Goal: Transaction & Acquisition: Subscribe to service/newsletter

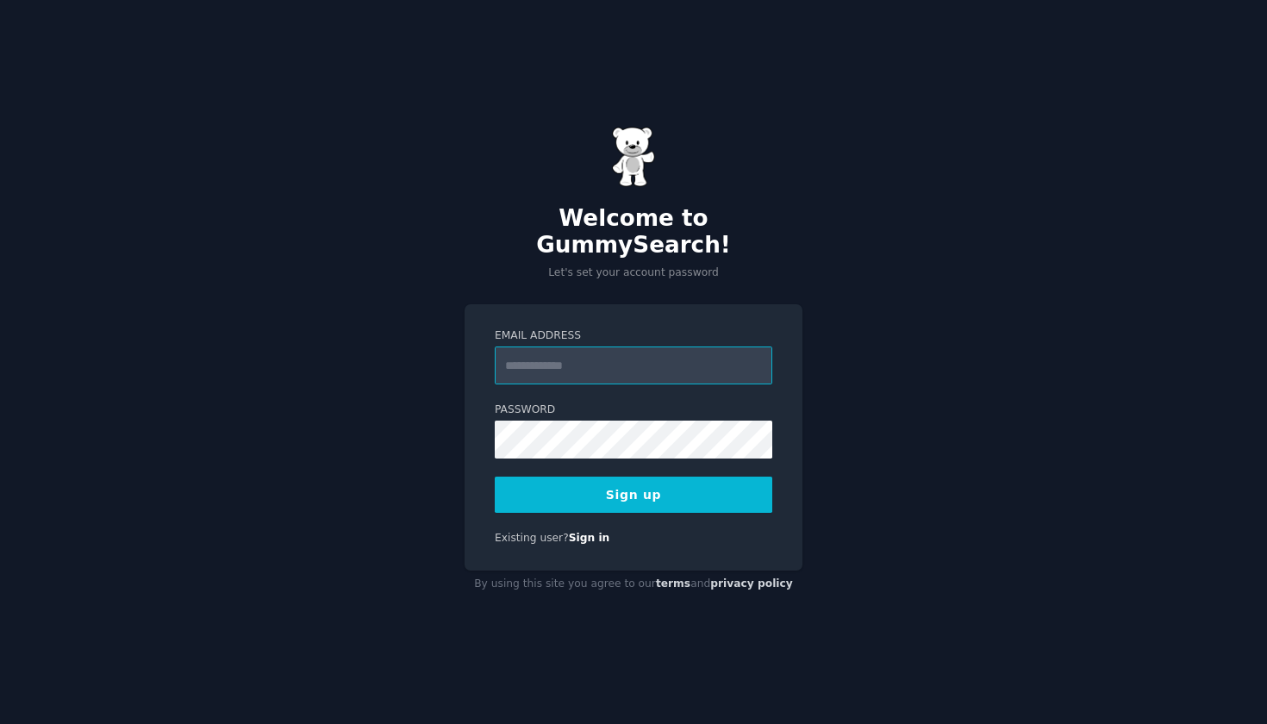
click at [603, 354] on input "Email Address" at bounding box center [634, 366] width 278 height 38
paste input "**********"
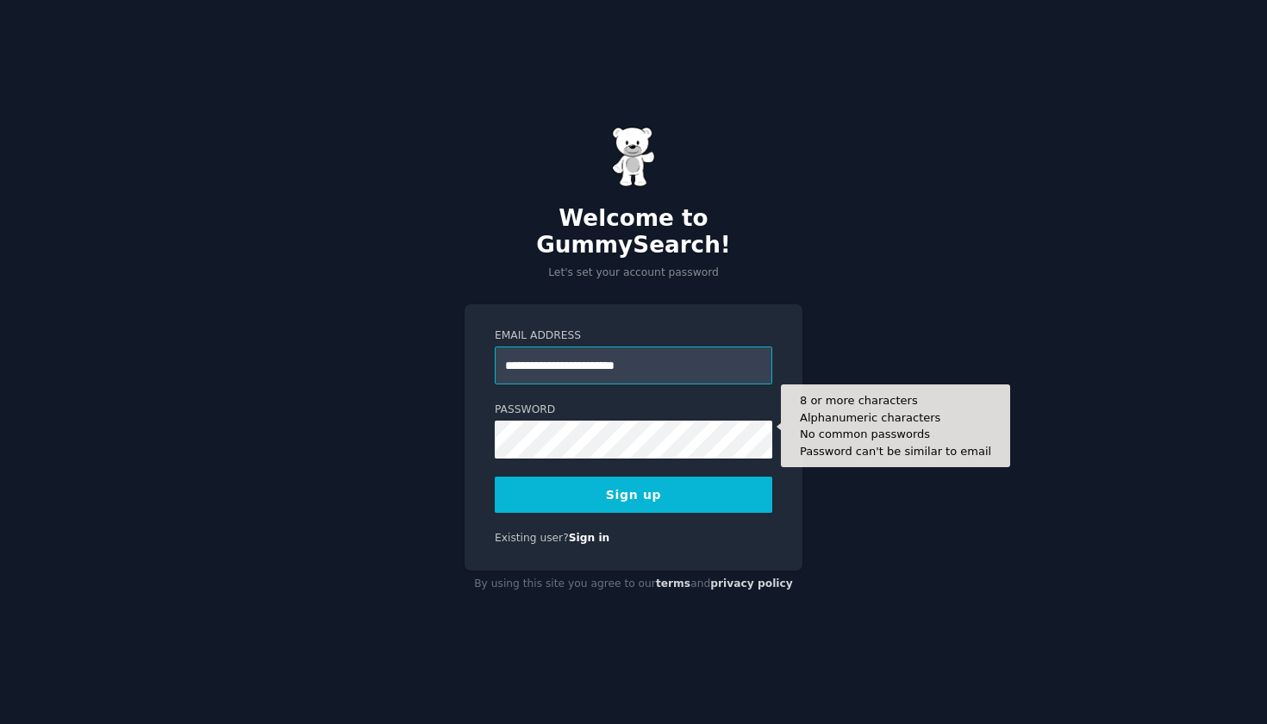
type input "**********"
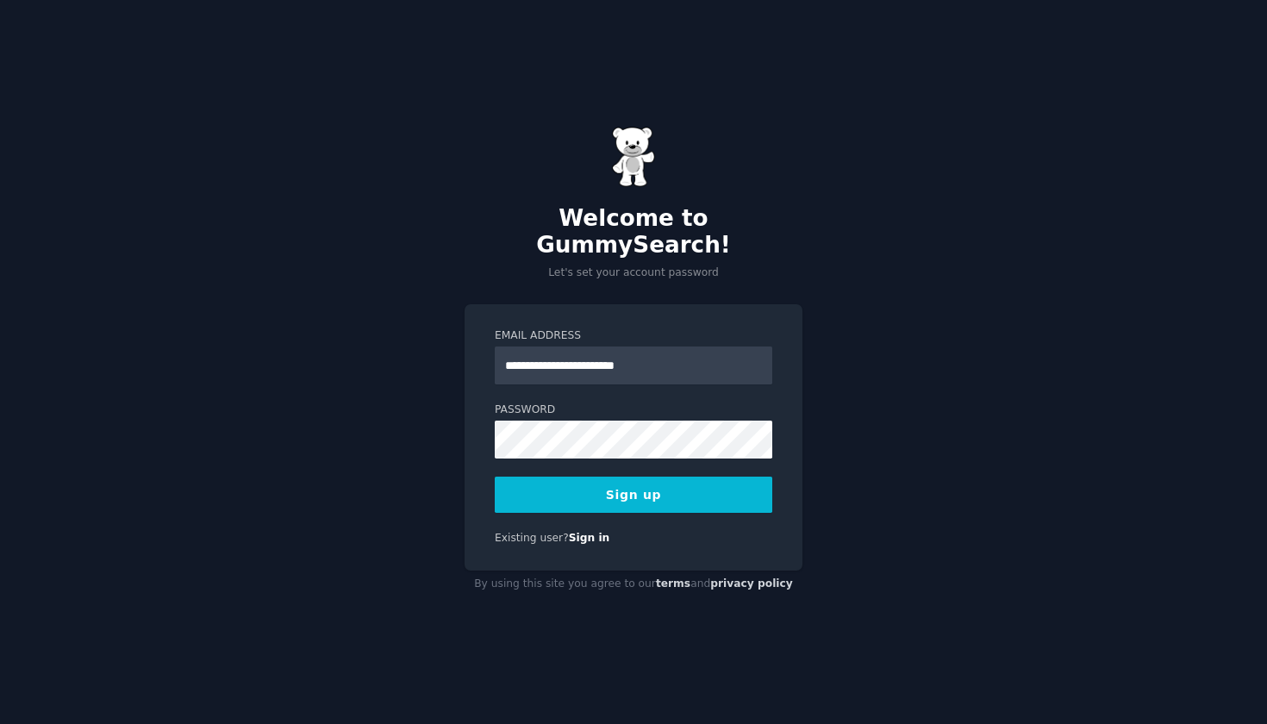
click at [624, 482] on button "Sign up" at bounding box center [634, 495] width 278 height 36
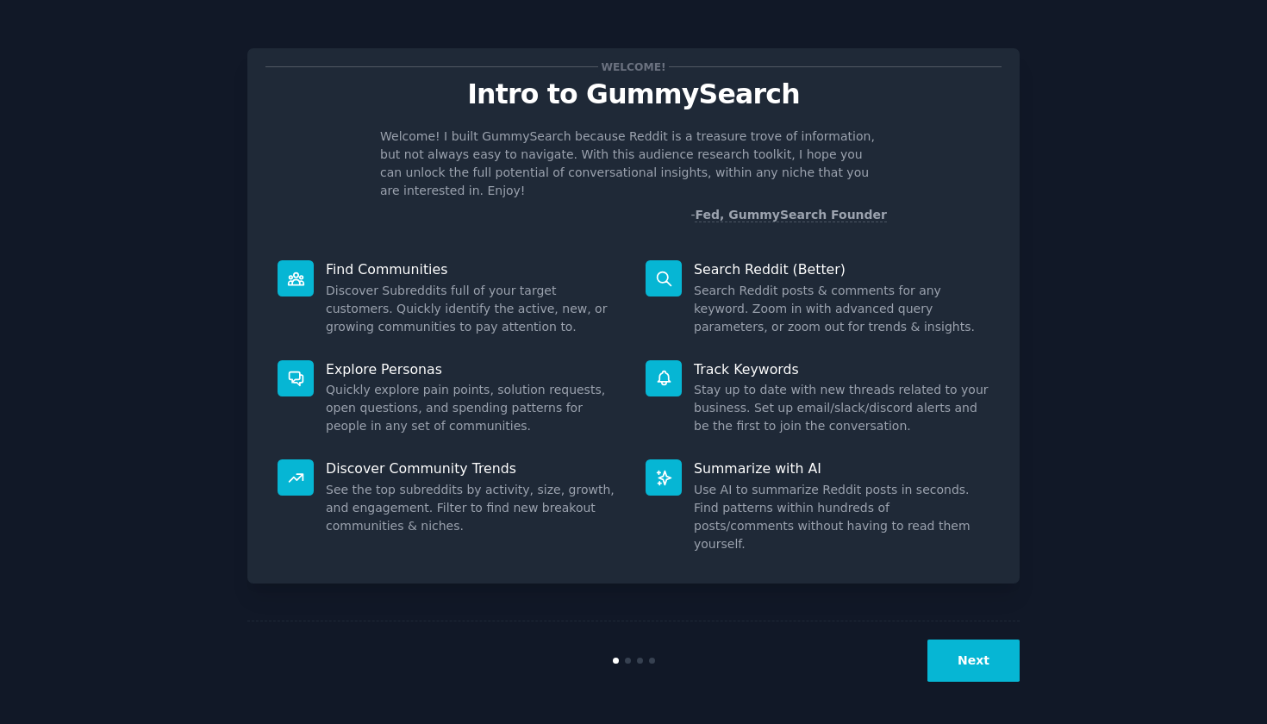
click at [951, 667] on button "Next" at bounding box center [974, 661] width 92 height 42
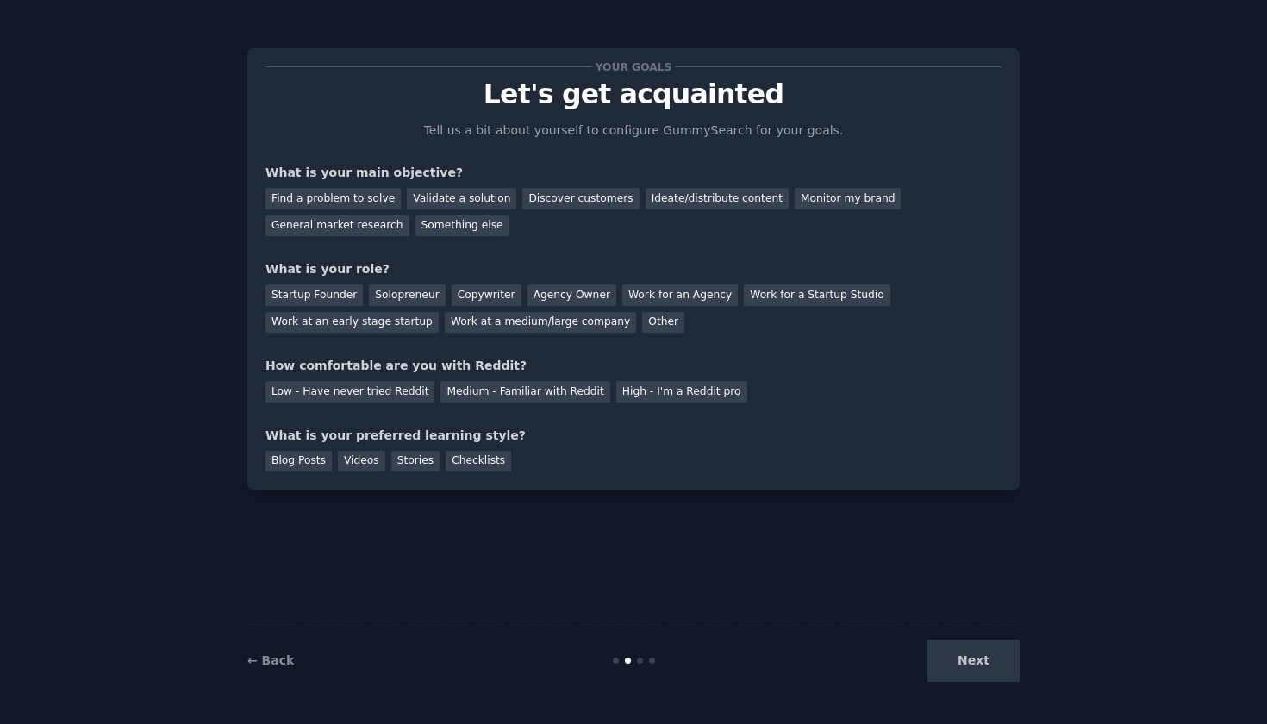
click at [963, 662] on div "Next" at bounding box center [891, 661] width 258 height 42
click at [983, 664] on div "Next" at bounding box center [891, 661] width 258 height 42
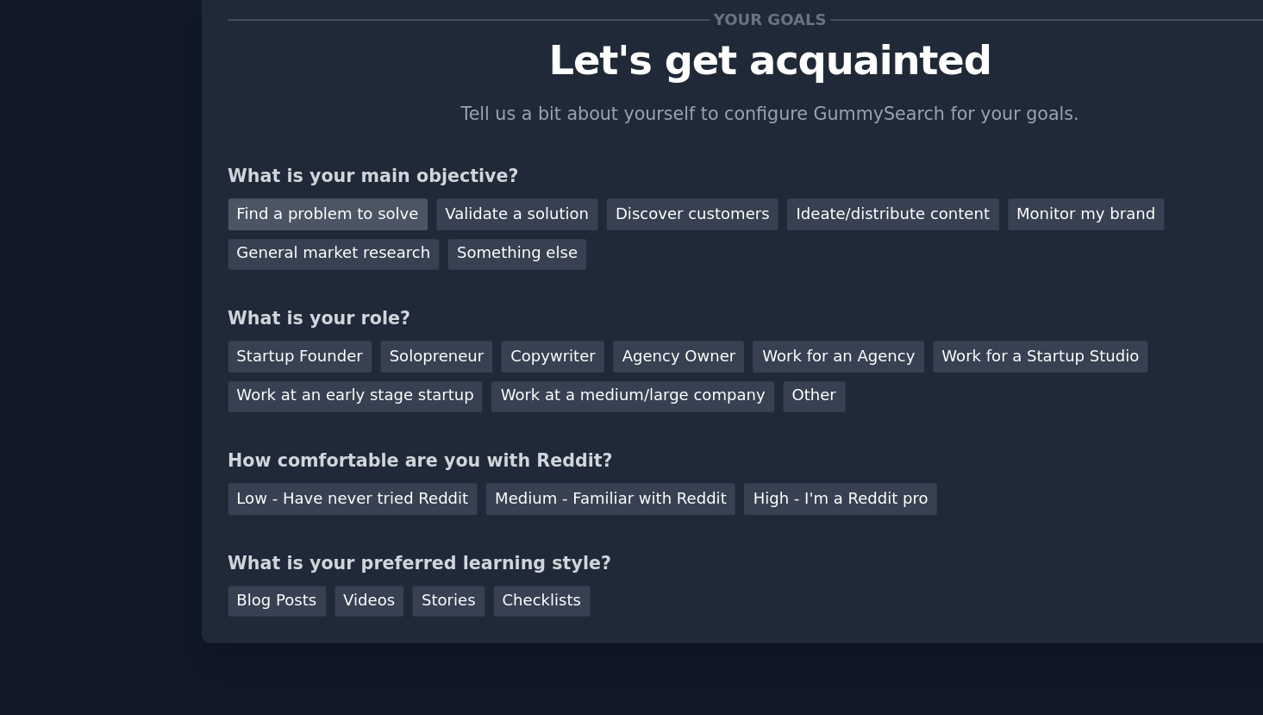
click at [264, 188] on div "Find a problem to solve" at bounding box center [331, 199] width 135 height 22
click at [641, 312] on div "Other" at bounding box center [662, 323] width 42 height 22
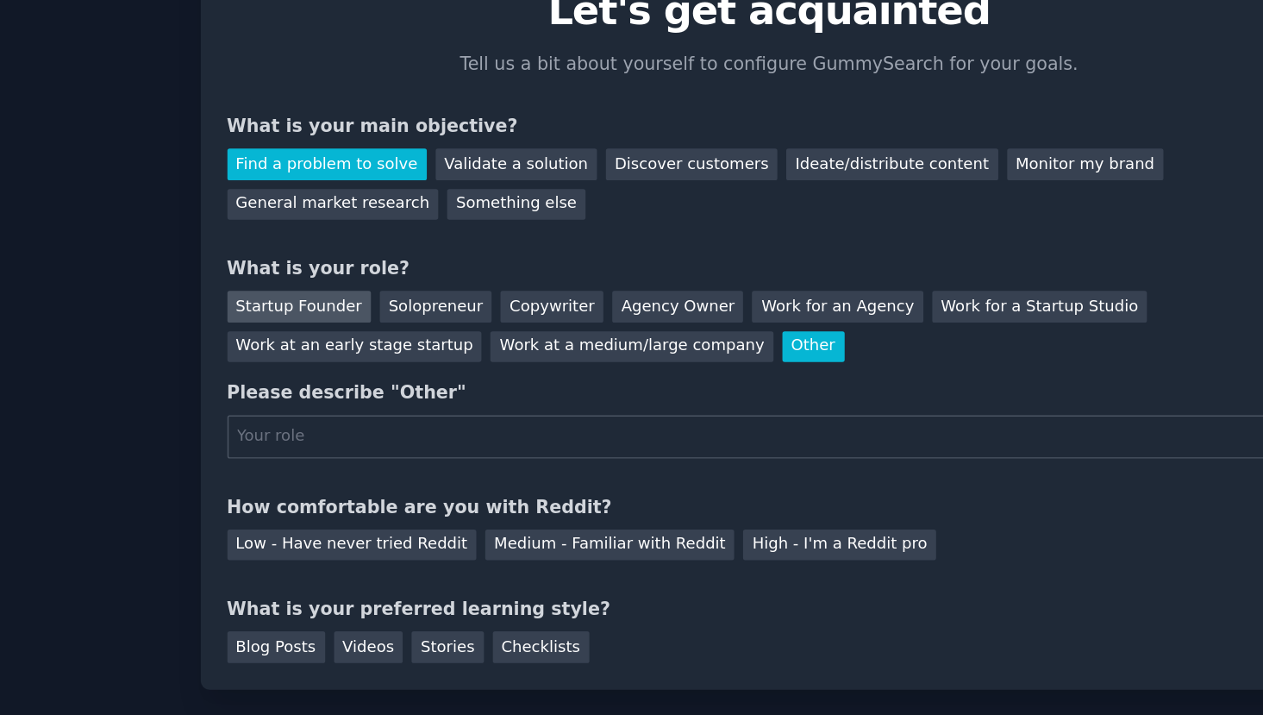
click at [264, 285] on div "Startup Founder" at bounding box center [312, 296] width 97 height 22
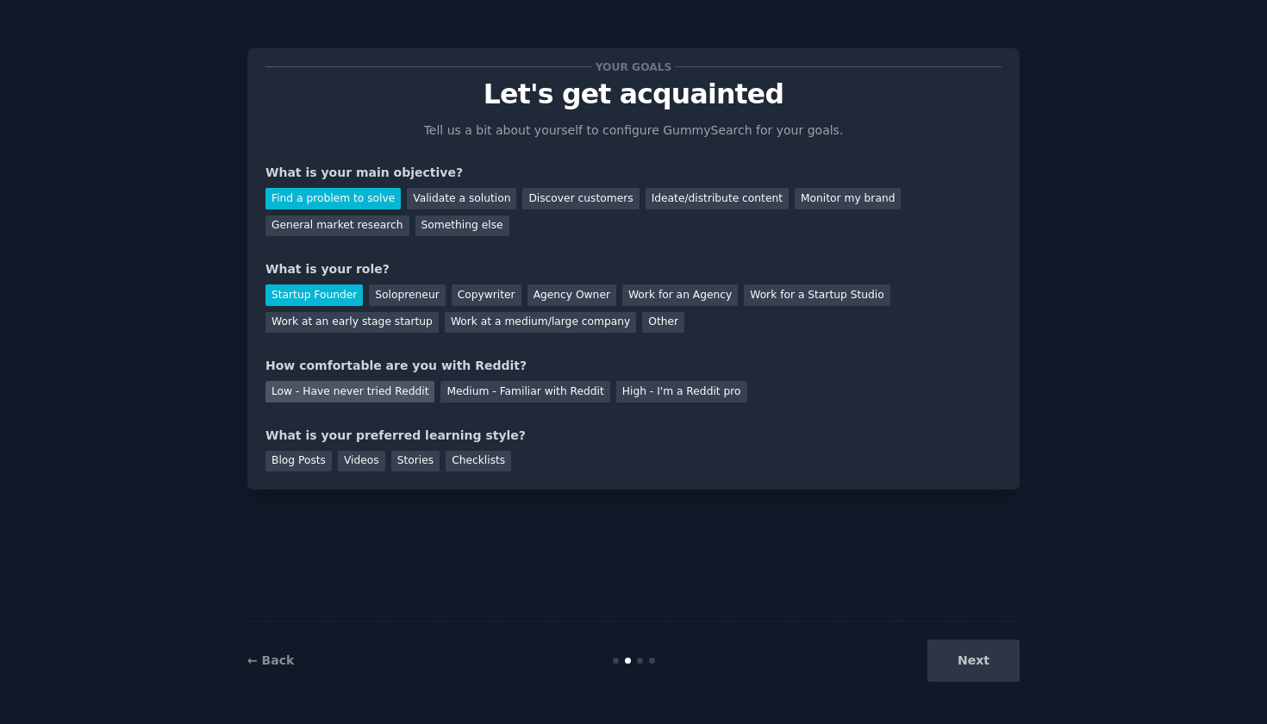
click at [385, 382] on div "Low - Have never tried Reddit" at bounding box center [350, 392] width 169 height 22
click at [297, 460] on div "Blog Posts" at bounding box center [299, 462] width 66 height 22
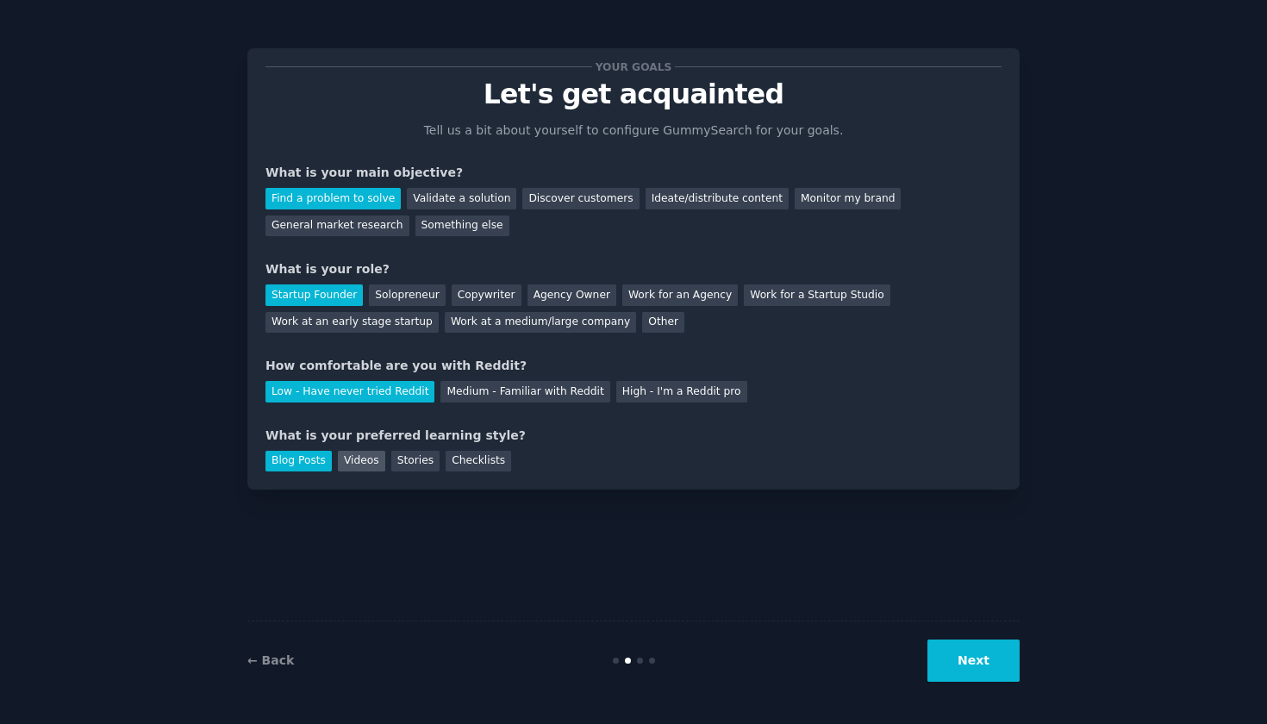
click at [339, 460] on div "Videos" at bounding box center [361, 462] width 47 height 22
click at [404, 460] on div "Stories" at bounding box center [415, 462] width 48 height 22
click at [497, 460] on div "Checklists" at bounding box center [479, 462] width 66 height 22
click at [427, 467] on div "Stories" at bounding box center [415, 462] width 48 height 22
click at [323, 462] on div "Blog Posts" at bounding box center [299, 462] width 66 height 22
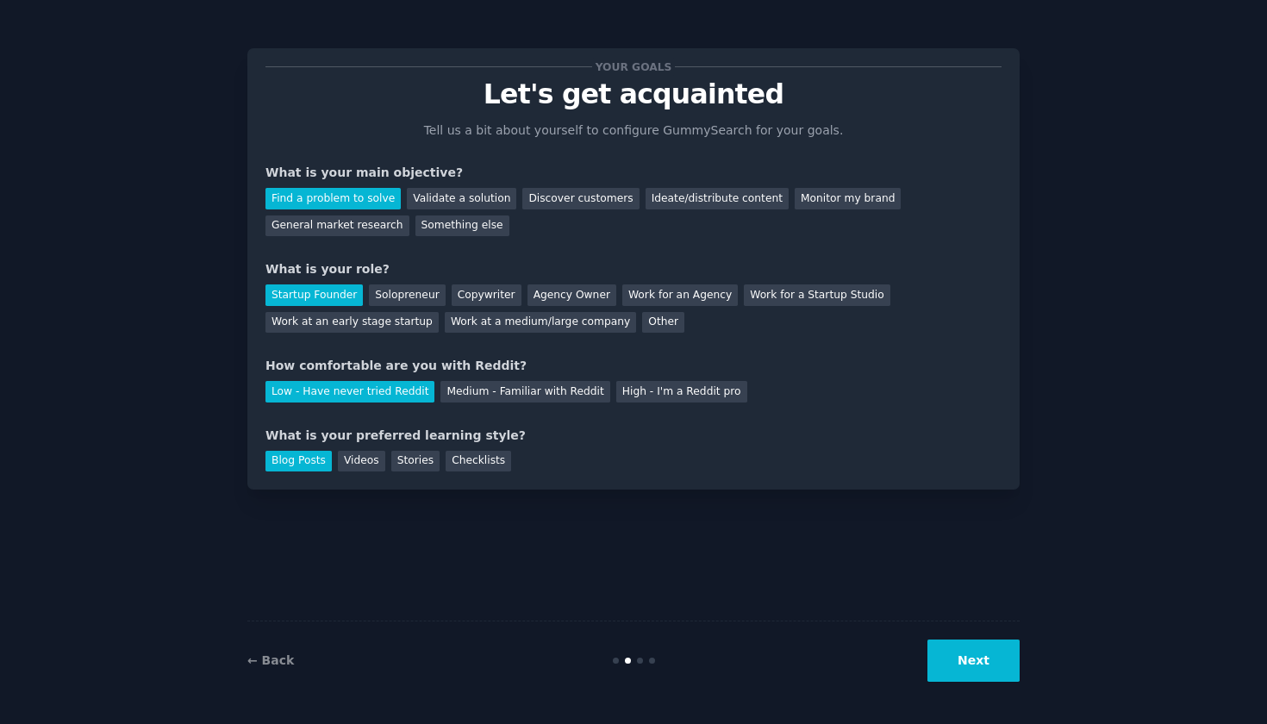
click at [973, 656] on button "Next" at bounding box center [974, 661] width 92 height 42
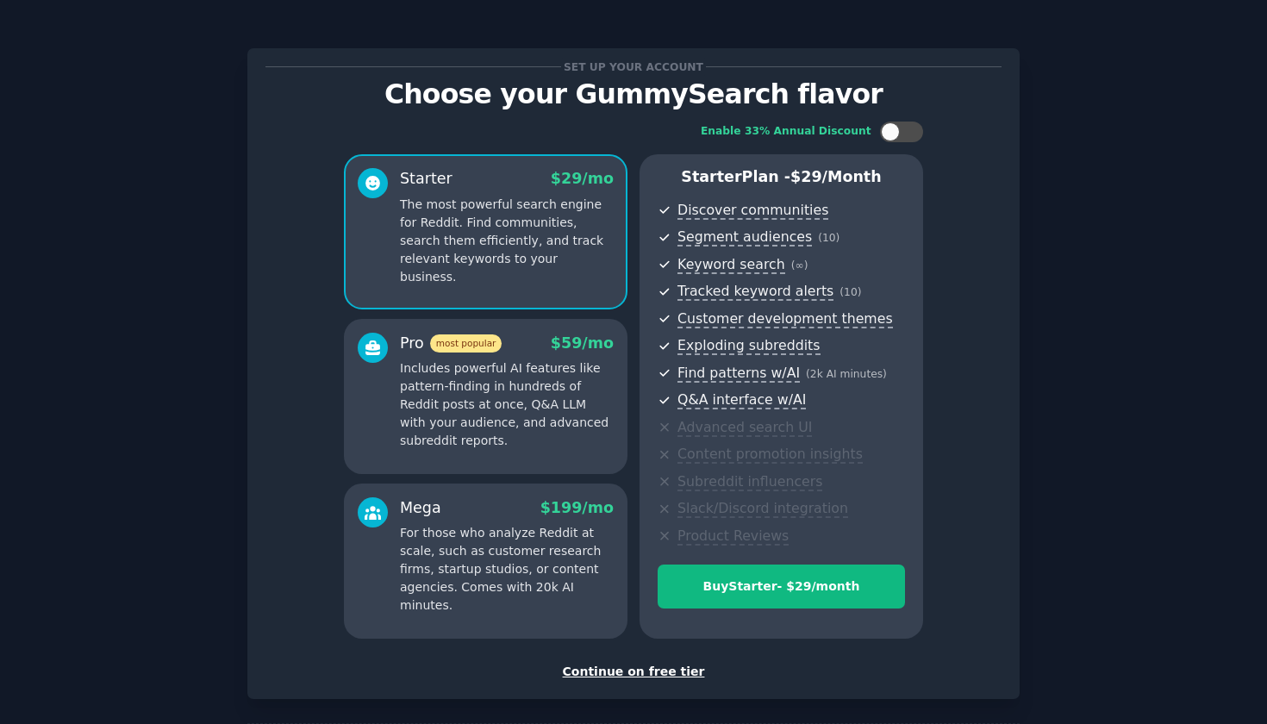
click at [894, 119] on div "Enable 33% Annual Discount Starter $ 29 /mo The most powerful search engine for…" at bounding box center [634, 380] width 736 height 541
click at [894, 129] on div at bounding box center [890, 131] width 19 height 19
click at [898, 133] on div at bounding box center [901, 132] width 43 height 21
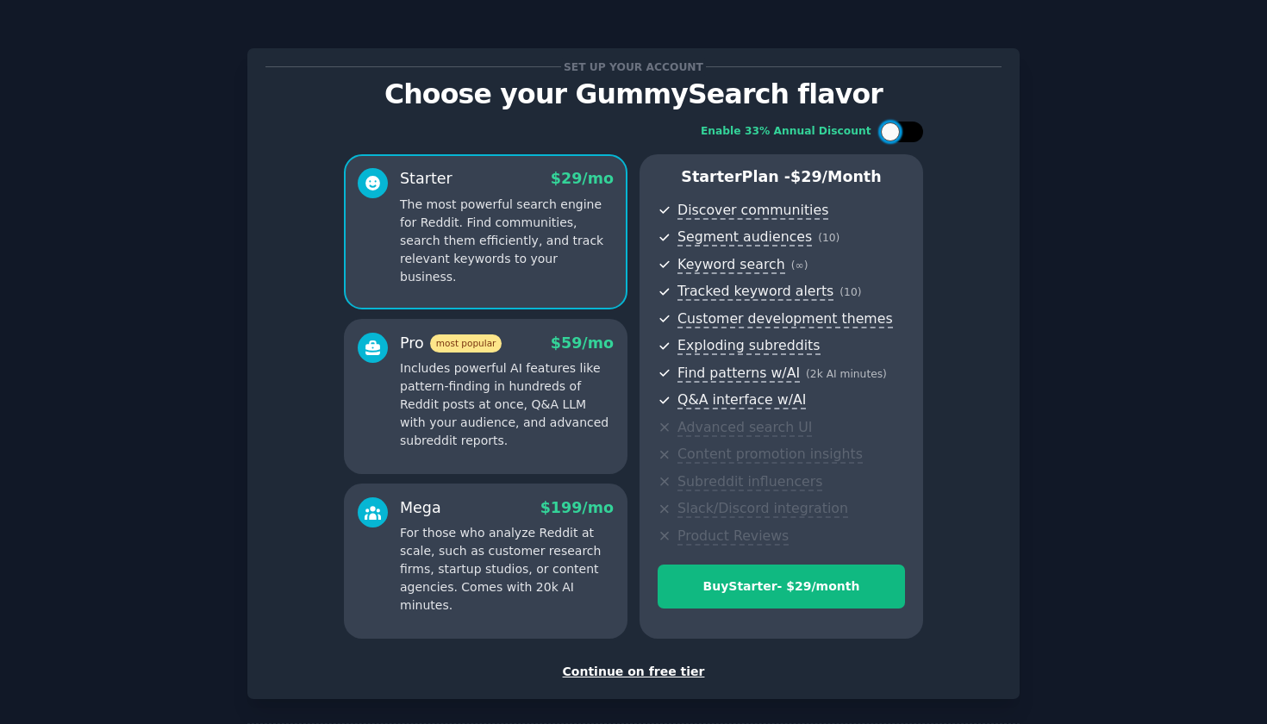
click at [898, 134] on div at bounding box center [901, 132] width 43 height 21
checkbox input "false"
click at [655, 672] on div "Continue on free tier" at bounding box center [634, 672] width 736 height 18
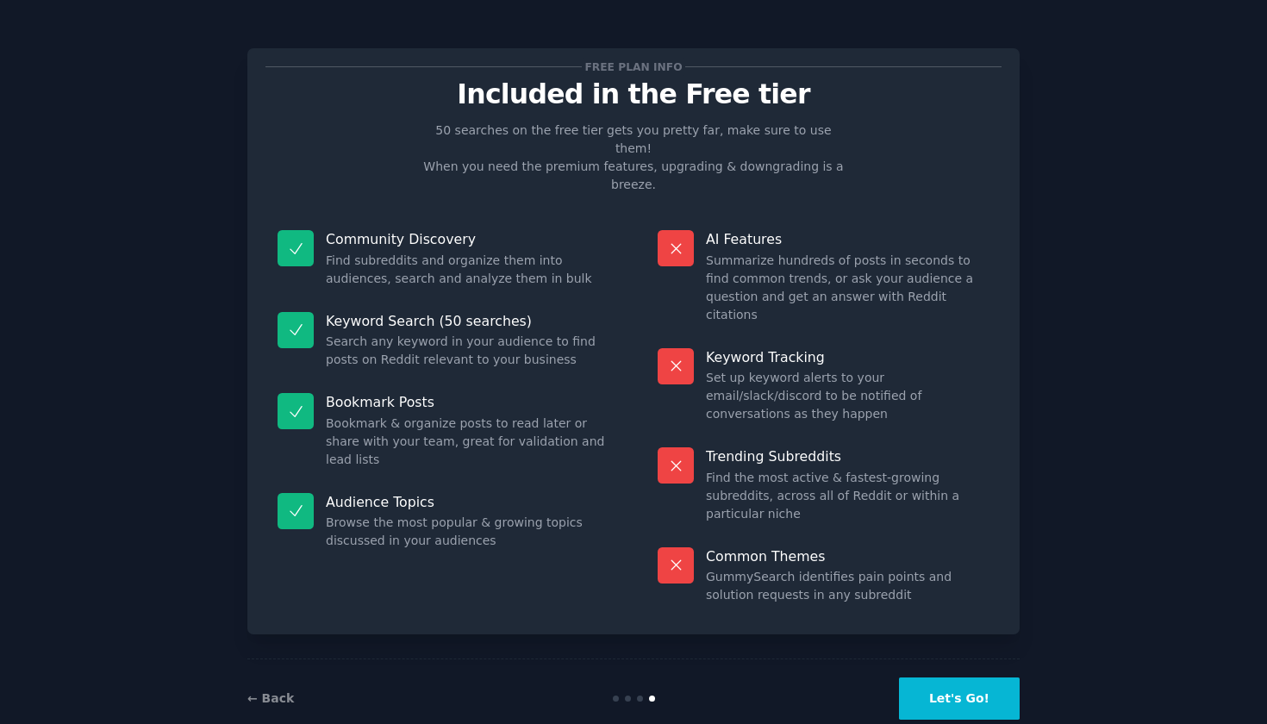
click at [938, 678] on button "Let's Go!" at bounding box center [959, 699] width 121 height 42
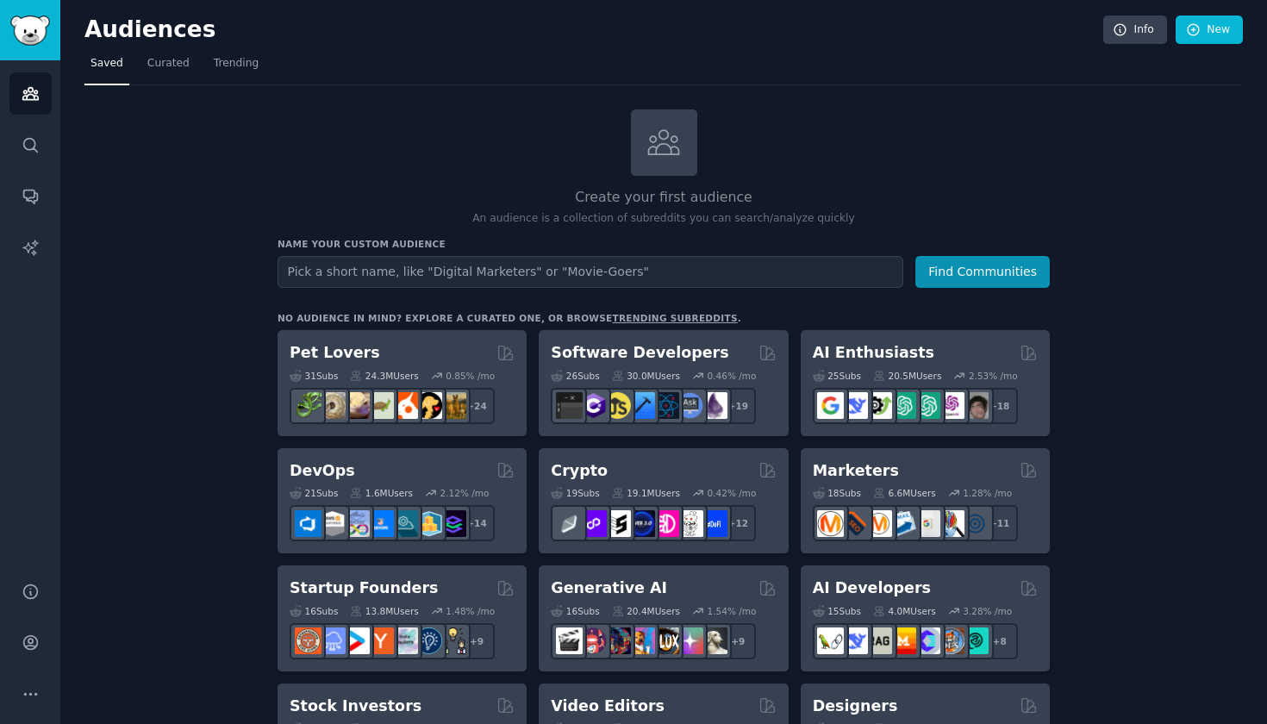
click at [629, 266] on input "text" at bounding box center [591, 272] width 626 height 32
type input "[EMAIL_ADDRESS][DOMAIN_NAME]"
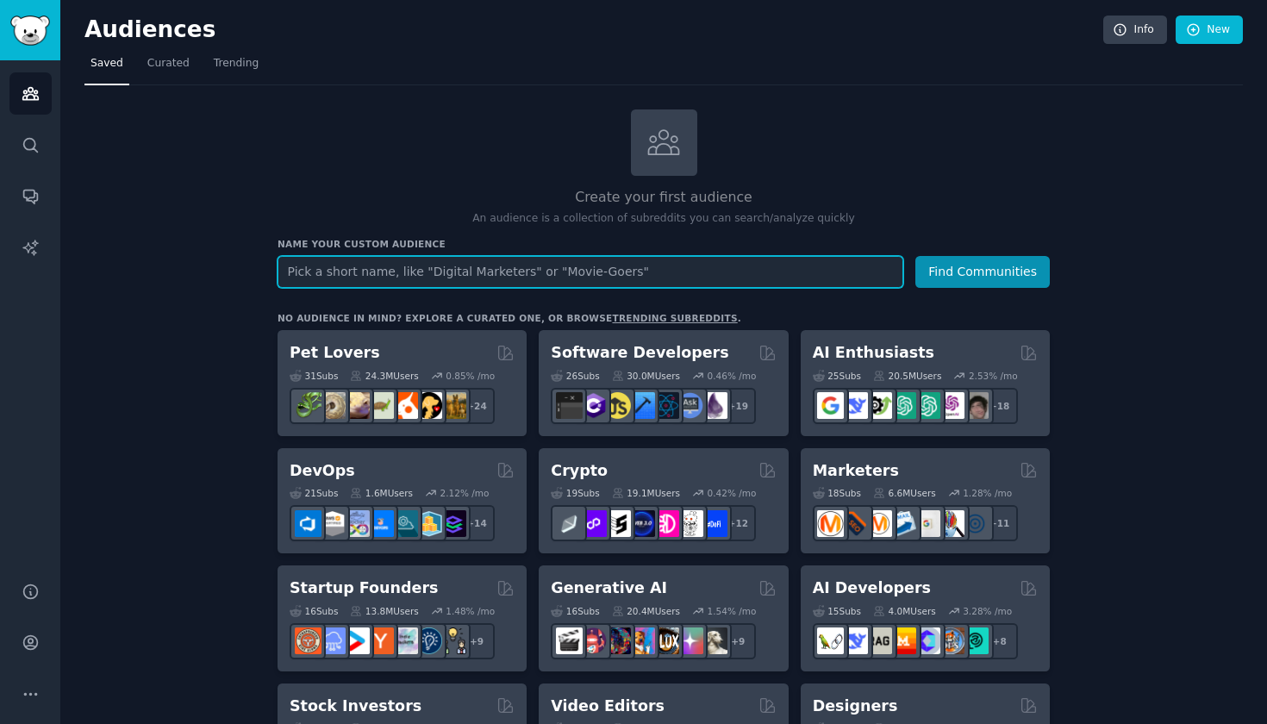
paste input "[URL]"
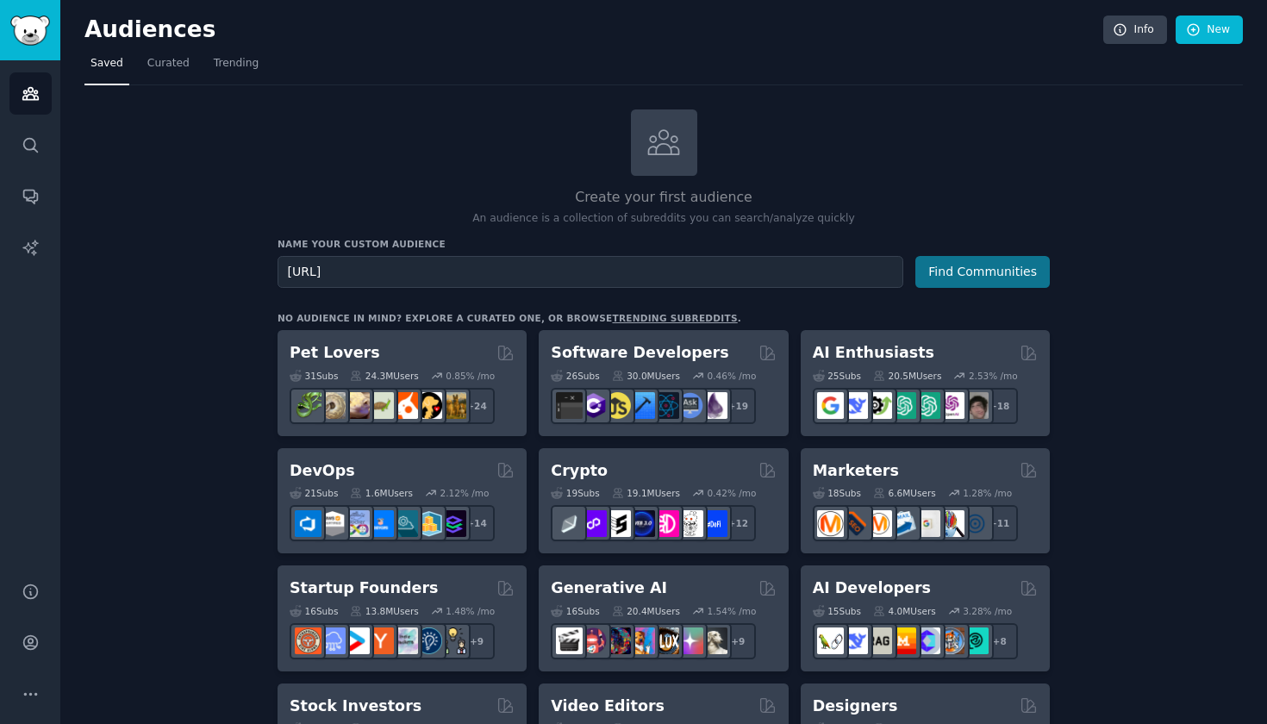
click at [942, 272] on button "Find Communities" at bounding box center [983, 272] width 135 height 32
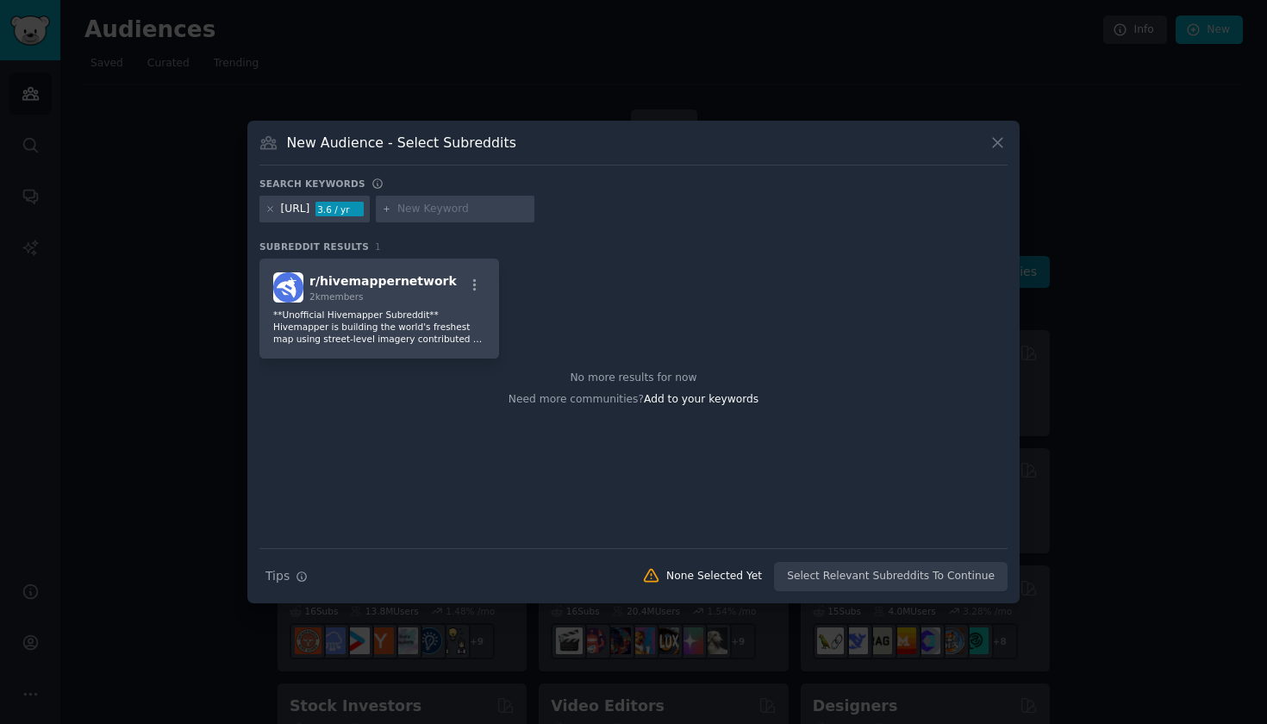
click at [364, 208] on div "3.6 / yr" at bounding box center [340, 210] width 48 height 16
click at [375, 316] on p "**Unofficial Hivemapper Subreddit** Hivemapper is building the world's freshest…" at bounding box center [379, 327] width 212 height 36
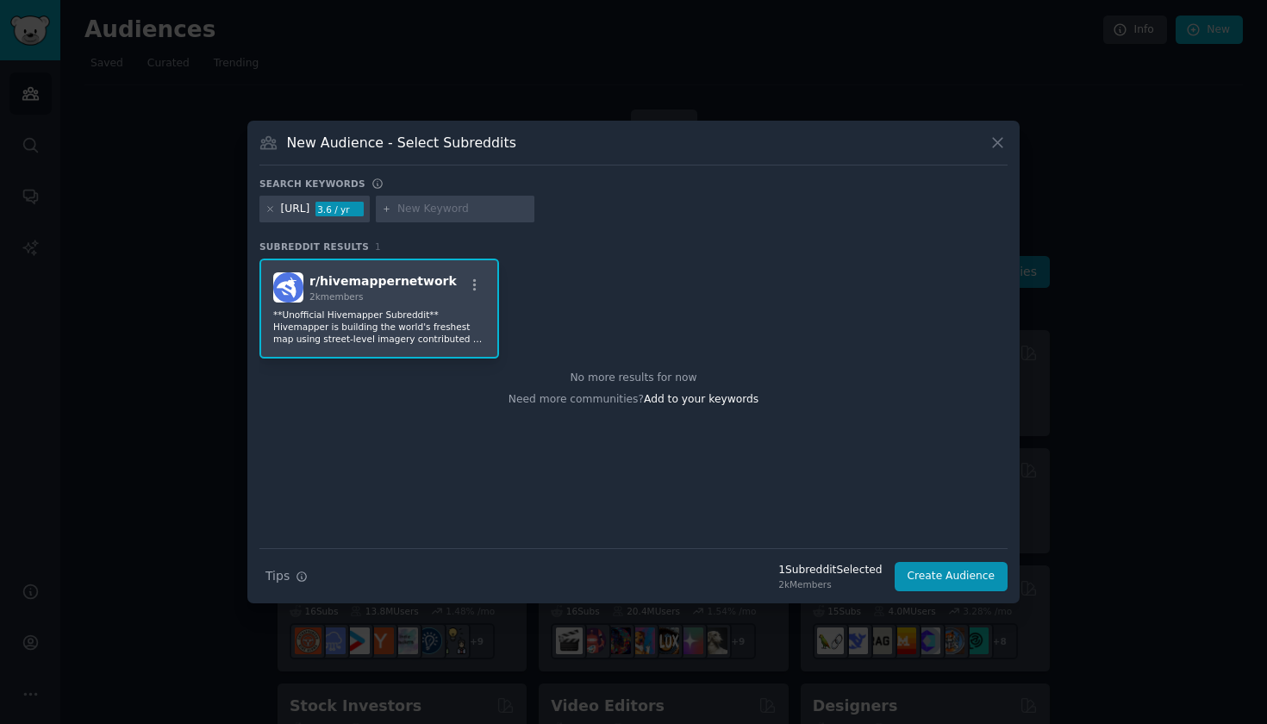
click at [389, 316] on p "**Unofficial Hivemapper Subreddit** Hivemapper is building the world's freshest…" at bounding box center [379, 327] width 212 height 36
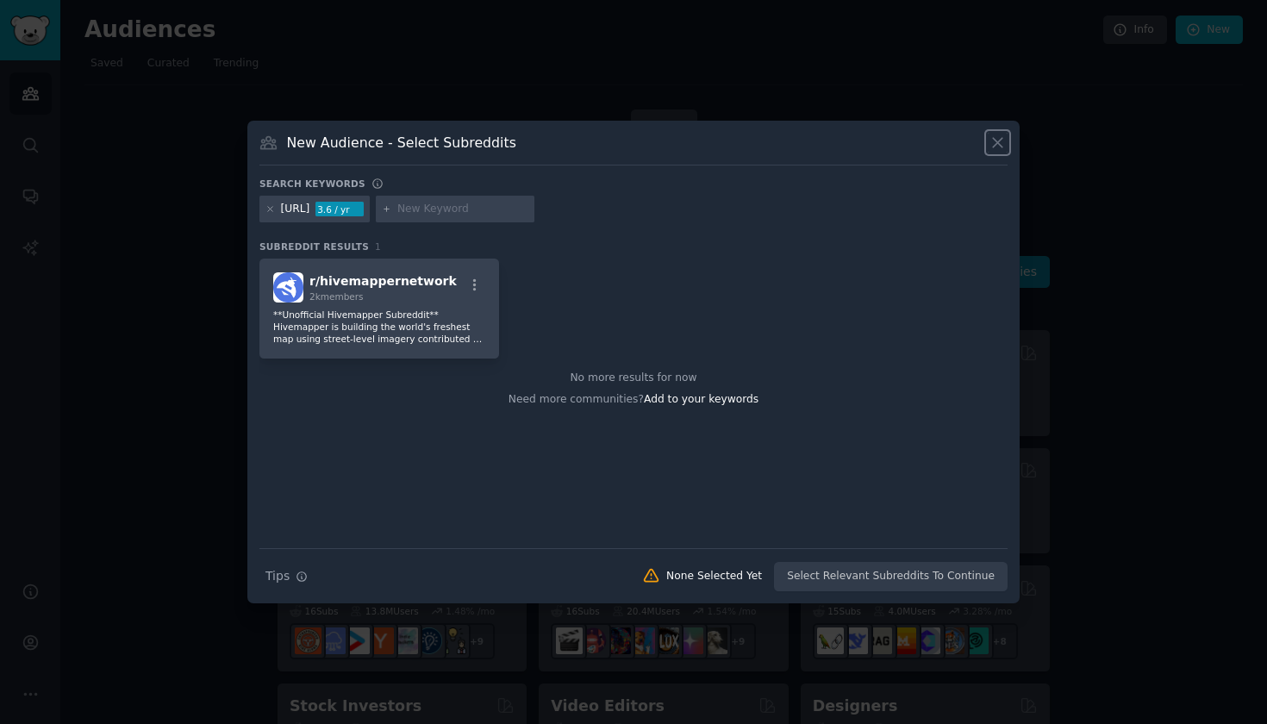
click at [998, 149] on icon at bounding box center [998, 143] width 18 height 18
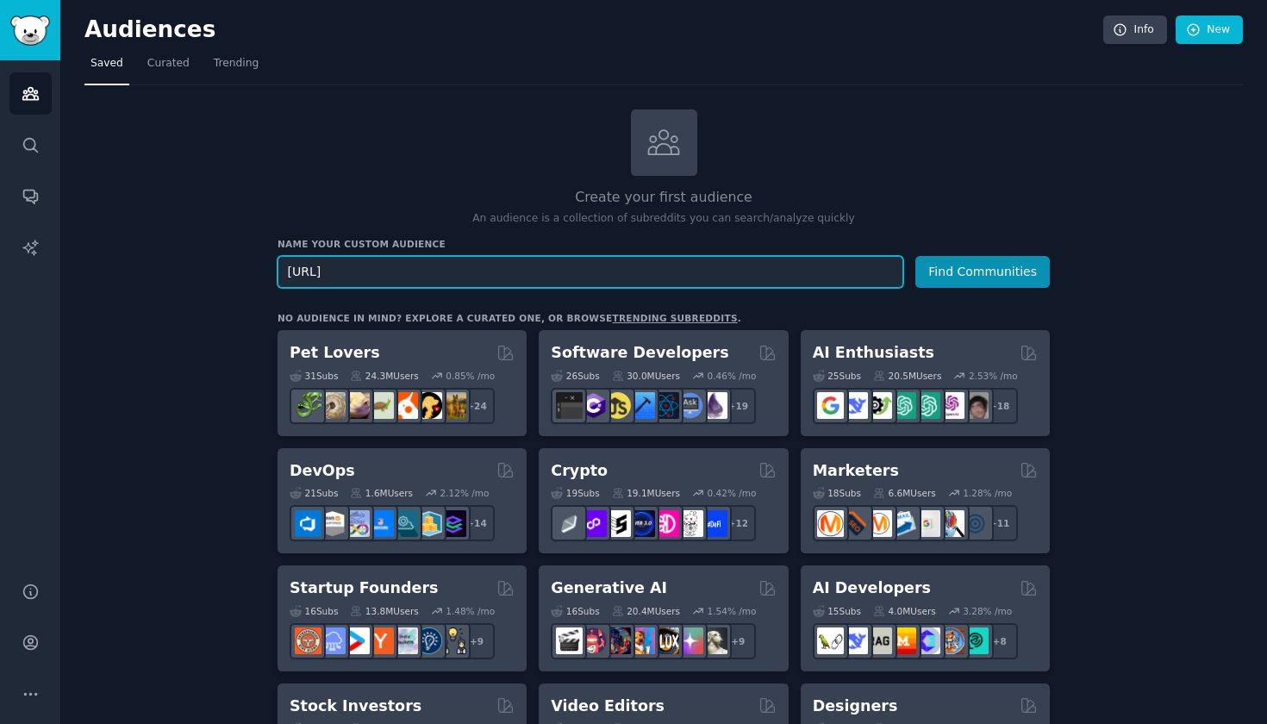
click at [648, 272] on input "[URL]" at bounding box center [591, 272] width 626 height 32
type input "g"
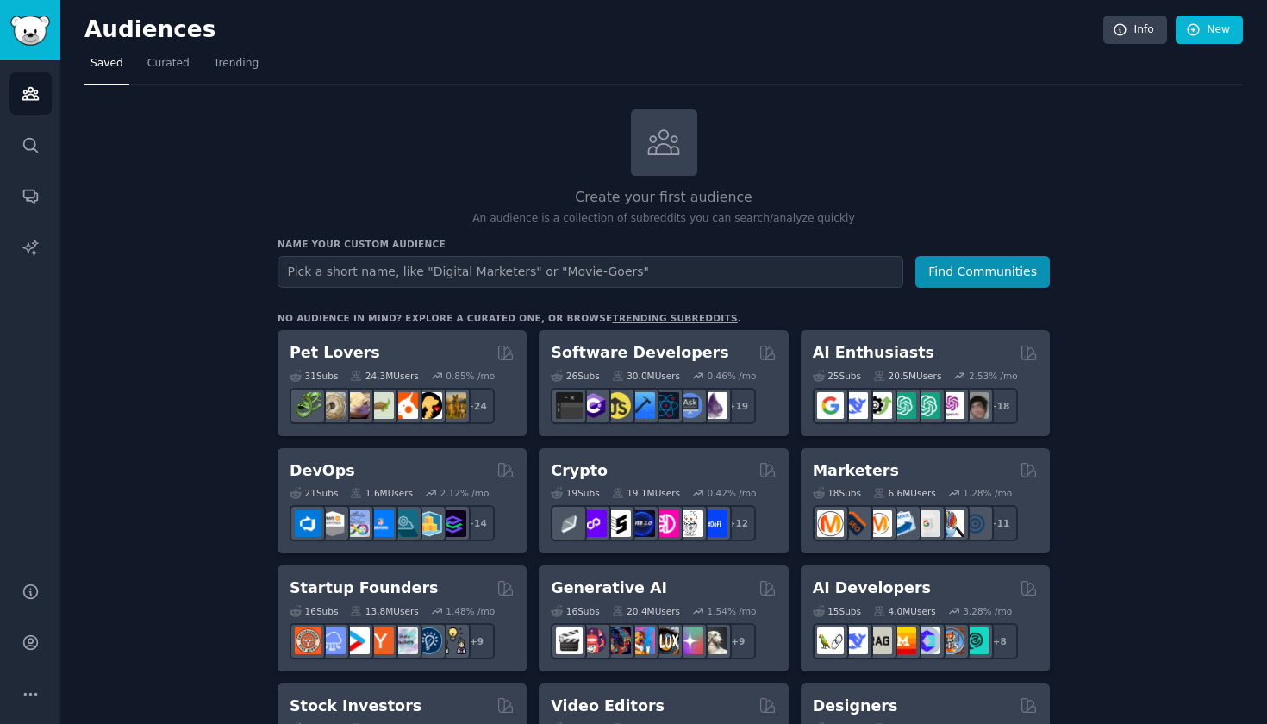
click at [43, 160] on link "Search" at bounding box center [30, 145] width 42 height 42
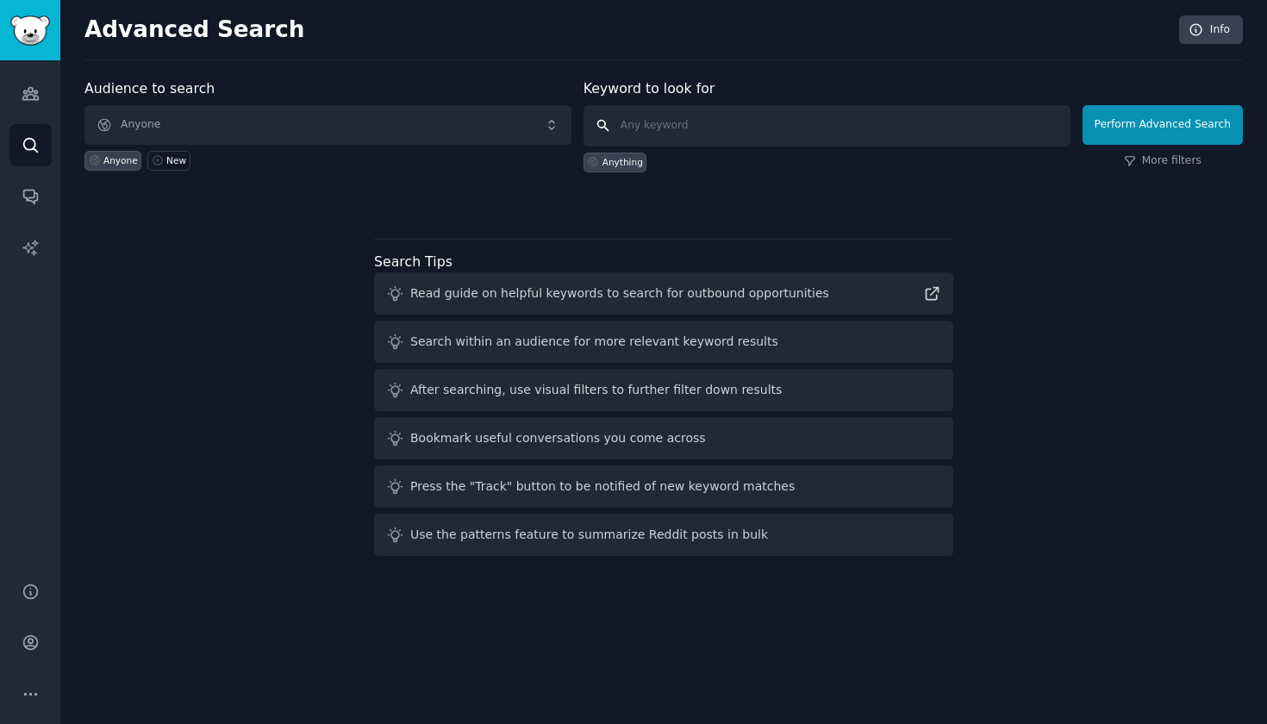
click at [654, 130] on input "text" at bounding box center [827, 125] width 487 height 41
paste input "[URL]"
type input "[URL]"
click at [1136, 125] on button "Perform Advanced Search" at bounding box center [1163, 125] width 160 height 40
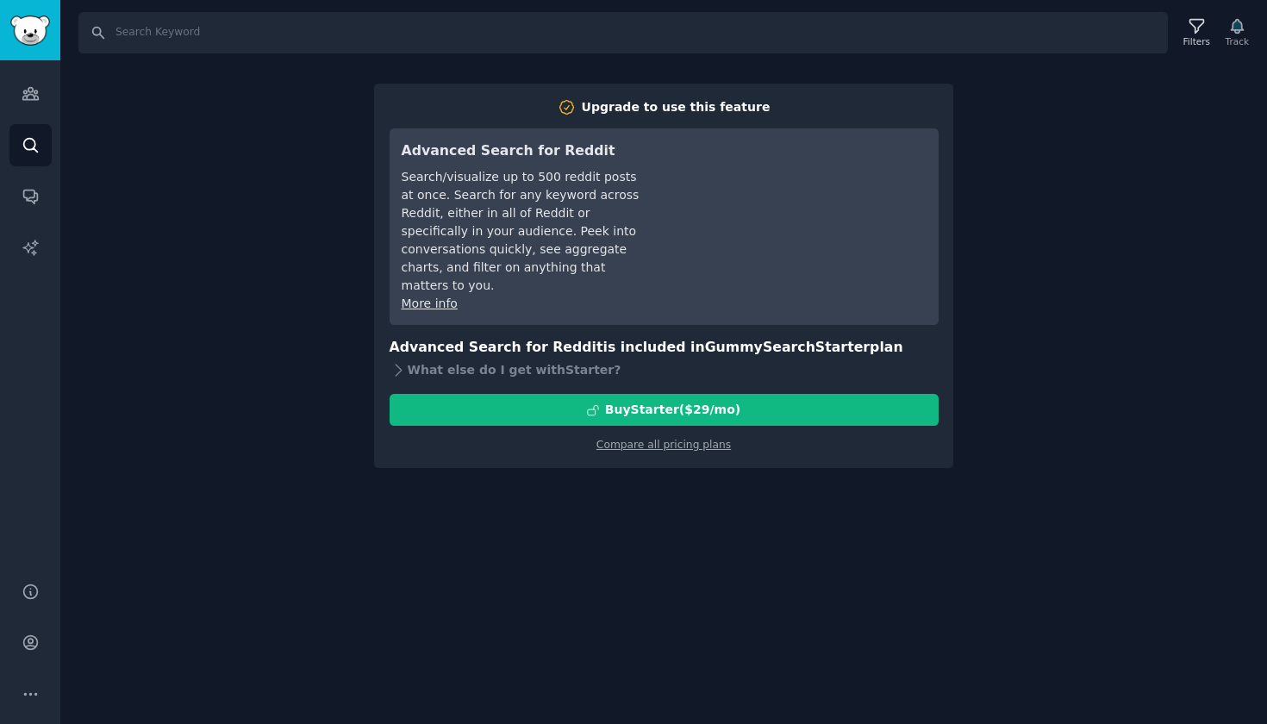
click at [1052, 247] on div "Search Filters Track Upgrade to use this feature Advanced Search for Reddit Sea…" at bounding box center [663, 362] width 1207 height 724
click at [1146, 194] on div "Search Filters Track Upgrade to use this feature Advanced Search for Reddit Sea…" at bounding box center [663, 362] width 1207 height 724
click at [1210, 76] on div "Search Filters Track Upgrade to use this feature Advanced Search for Reddit Sea…" at bounding box center [663, 362] width 1207 height 724
click at [376, 304] on div "Upgrade to use this feature Advanced Search for Reddit Search/visualize up to 5…" at bounding box center [663, 276] width 579 height 385
click at [41, 180] on link "Conversations" at bounding box center [30, 196] width 42 height 42
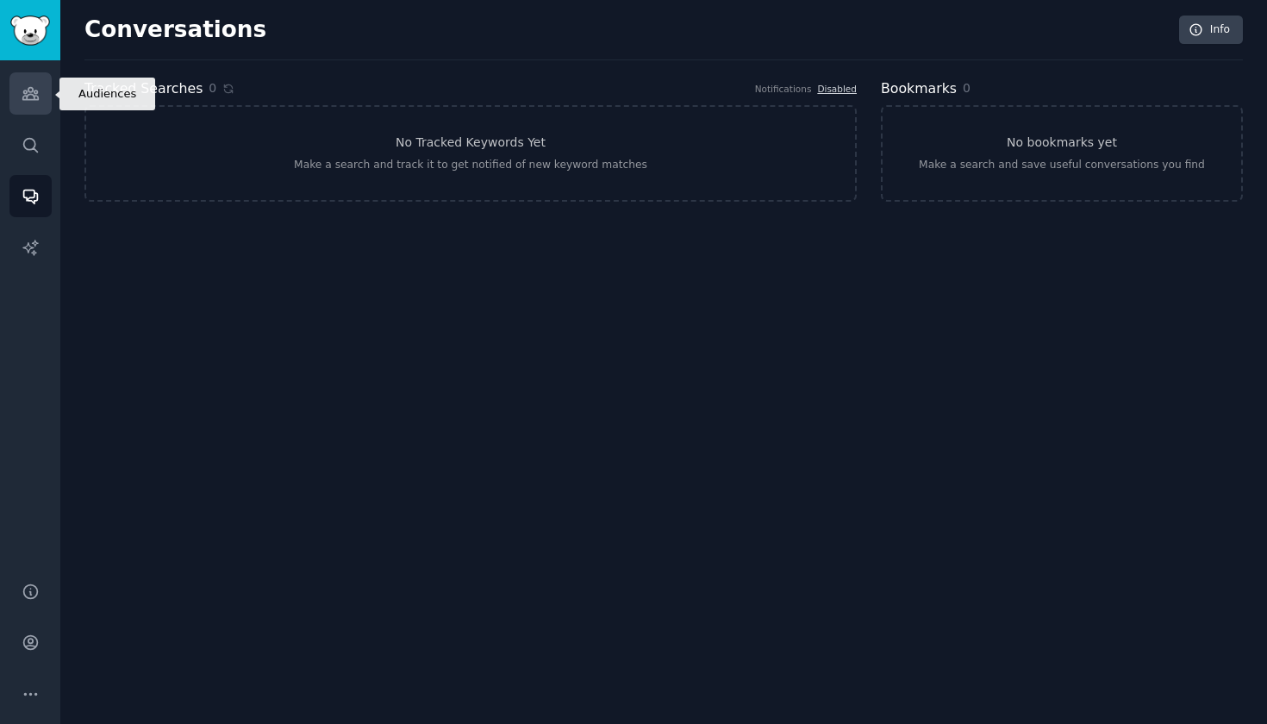
click at [35, 91] on icon "Sidebar" at bounding box center [30, 94] width 16 height 12
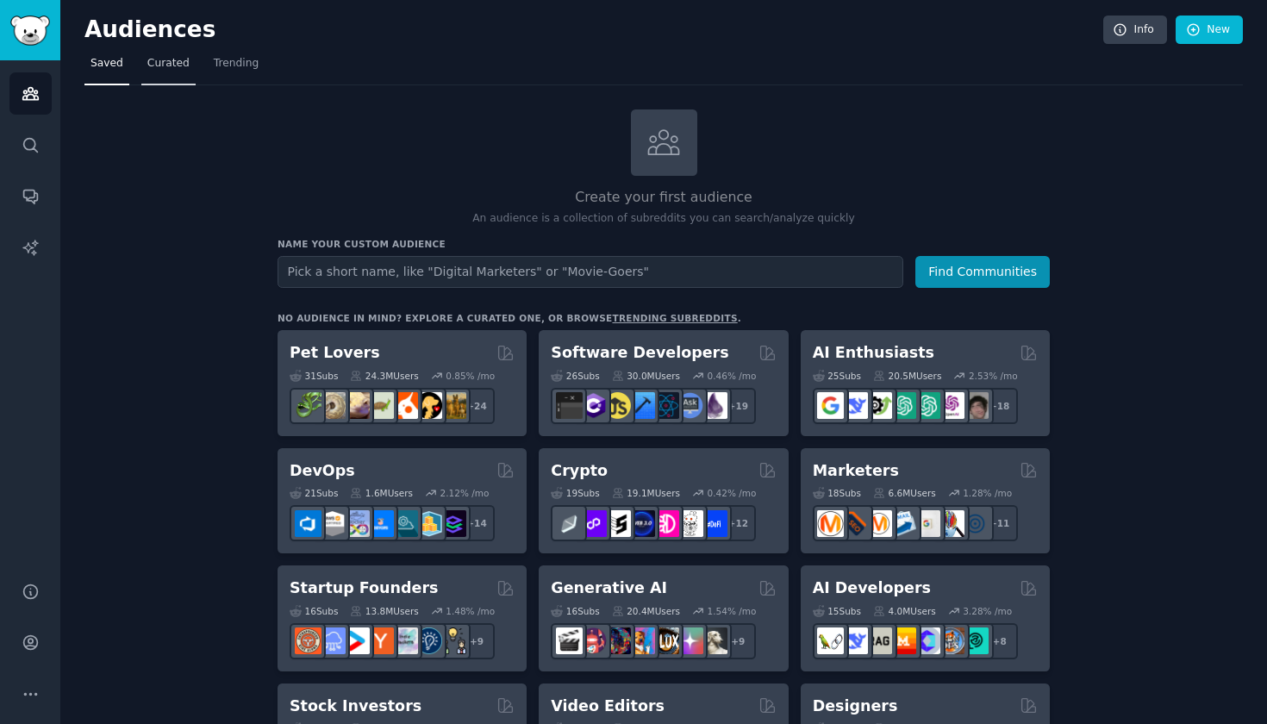
click at [175, 59] on span "Curated" at bounding box center [168, 64] width 42 height 16
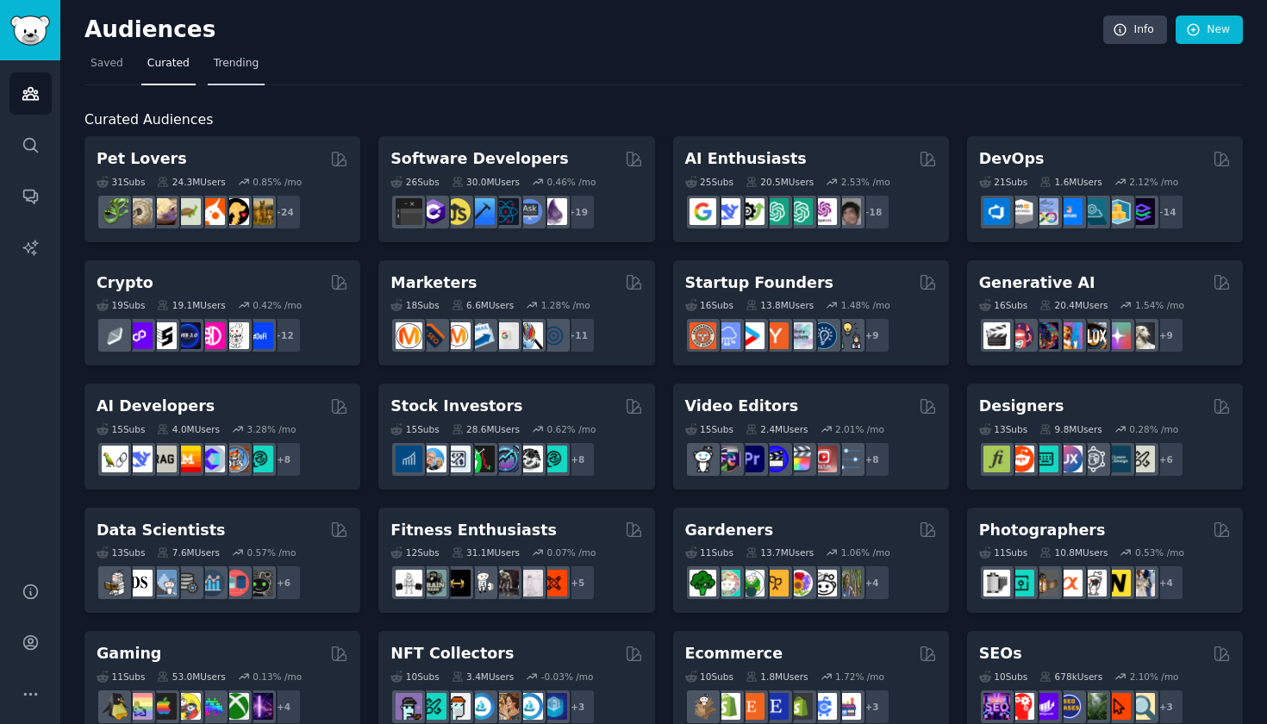
click at [241, 72] on link "Trending" at bounding box center [236, 67] width 57 height 35
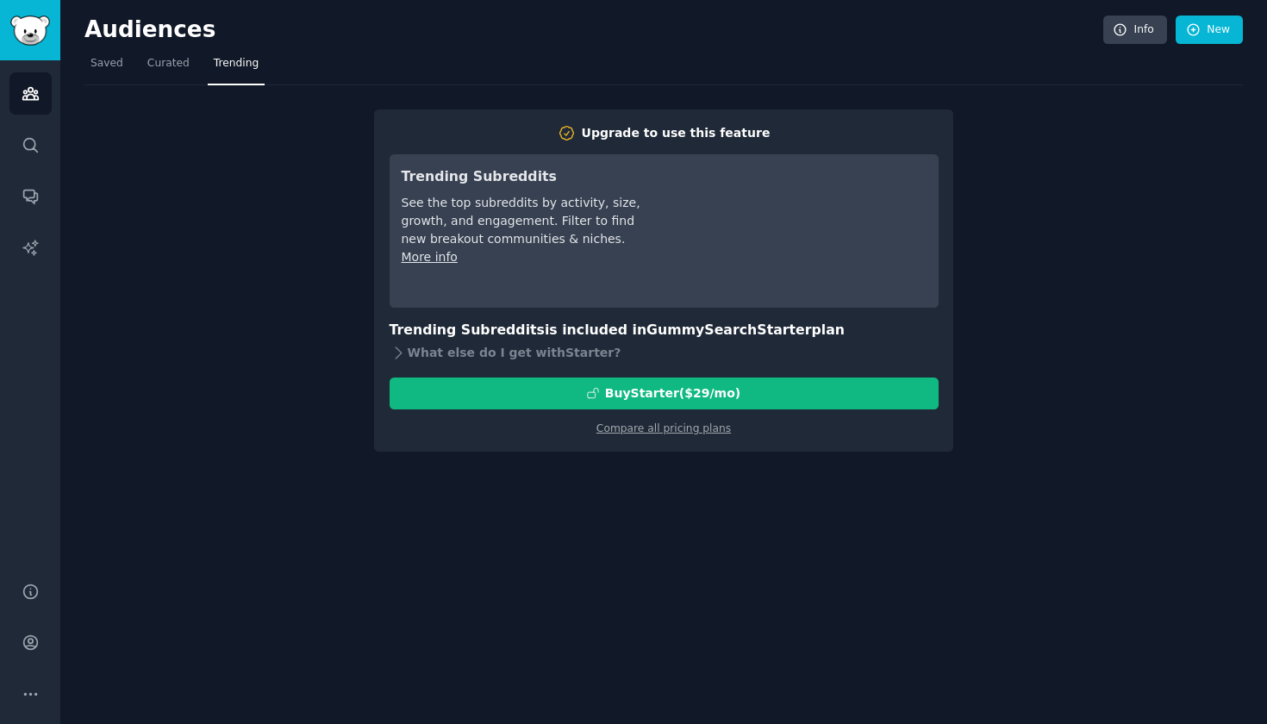
click at [133, 66] on nav "Saved Curated Trending" at bounding box center [663, 67] width 1159 height 35
click at [105, 67] on span "Saved" at bounding box center [107, 64] width 33 height 16
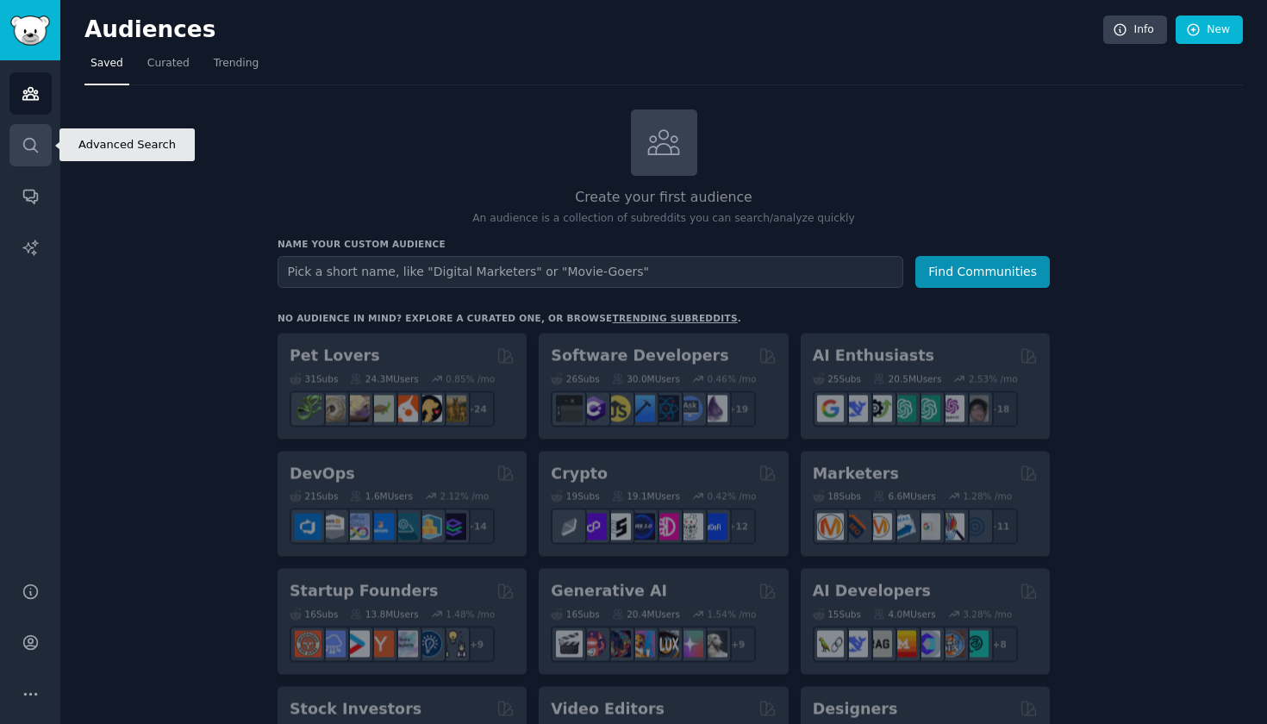
click at [41, 150] on link "Search" at bounding box center [30, 145] width 42 height 42
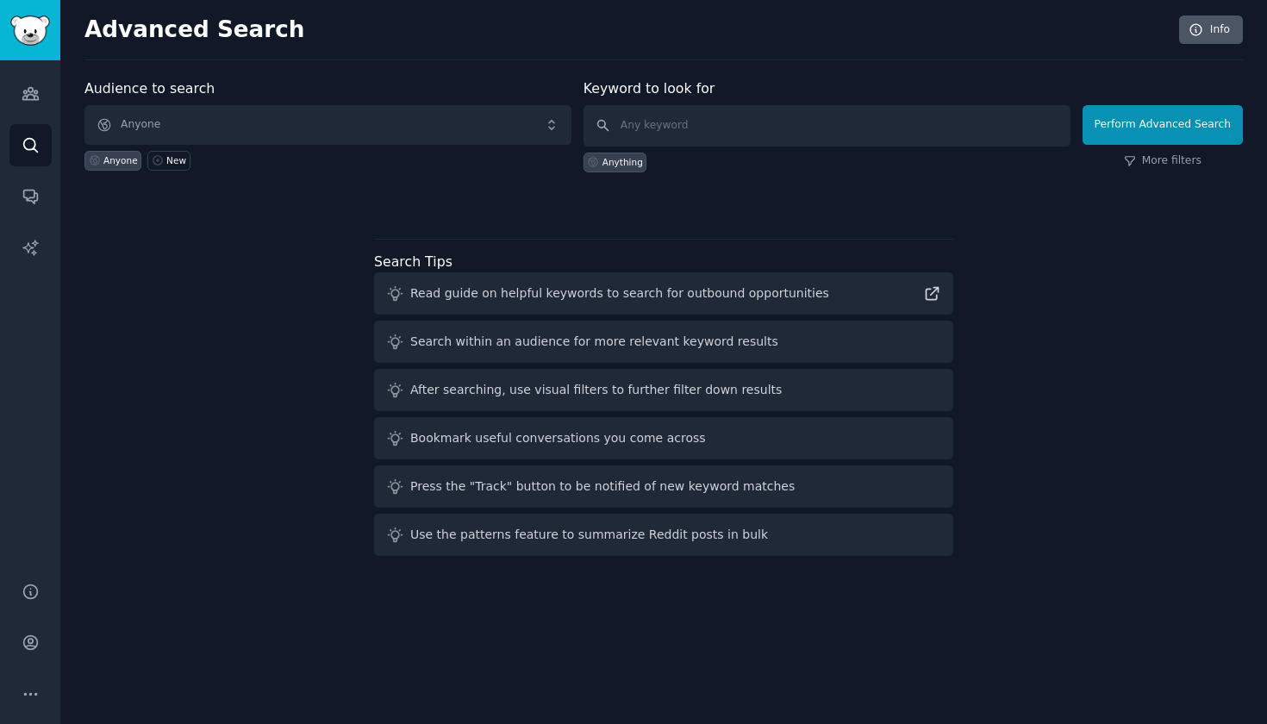
click at [1189, 35] on link "Info" at bounding box center [1212, 30] width 64 height 29
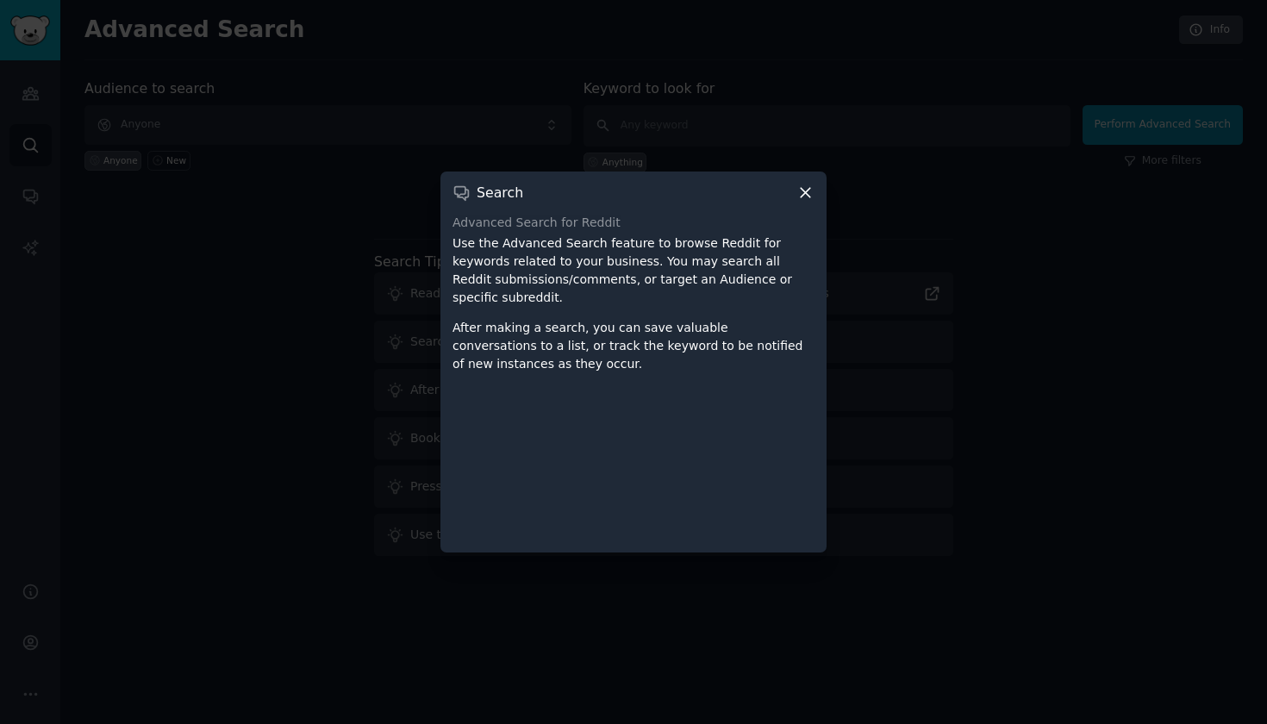
click at [811, 191] on icon at bounding box center [806, 193] width 18 height 18
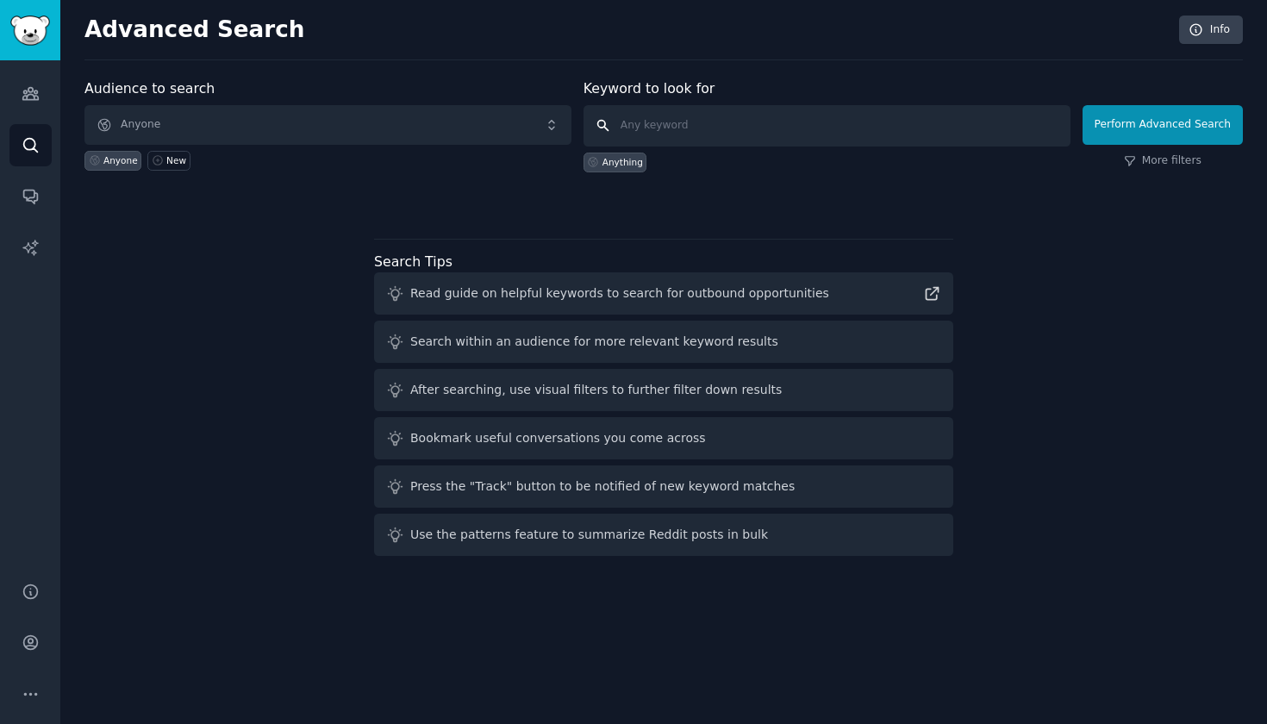
click at [726, 122] on input "text" at bounding box center [827, 125] width 487 height 41
paste input "[URL]"
type input "[URL]"
click at [1135, 132] on button "Perform Advanced Search" at bounding box center [1163, 125] width 160 height 40
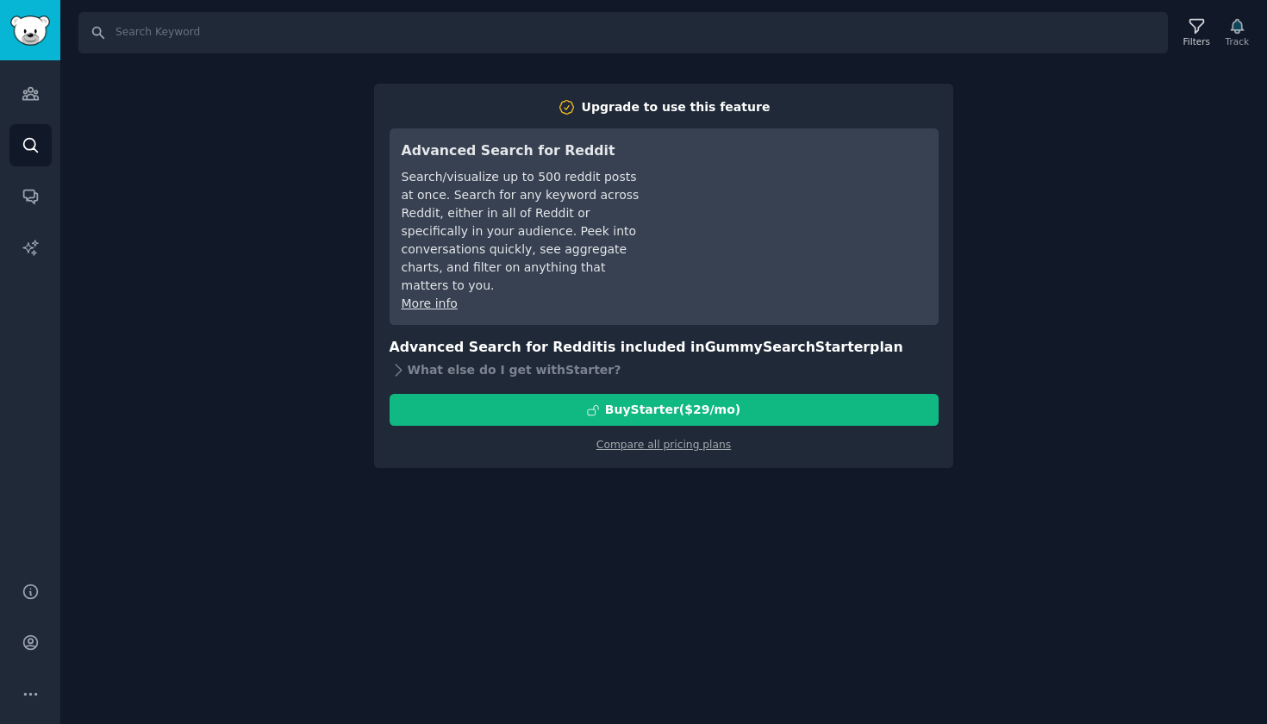
click at [1199, 66] on div "Search Filters Track Upgrade to use this feature Advanced Search for Reddit Sea…" at bounding box center [663, 362] width 1207 height 724
click at [641, 434] on div "Upgrade to use this feature Advanced Search for Reddit Search/visualize up to 5…" at bounding box center [663, 276] width 579 height 385
click at [543, 358] on div "What else do I get with Starter ?" at bounding box center [664, 370] width 549 height 24
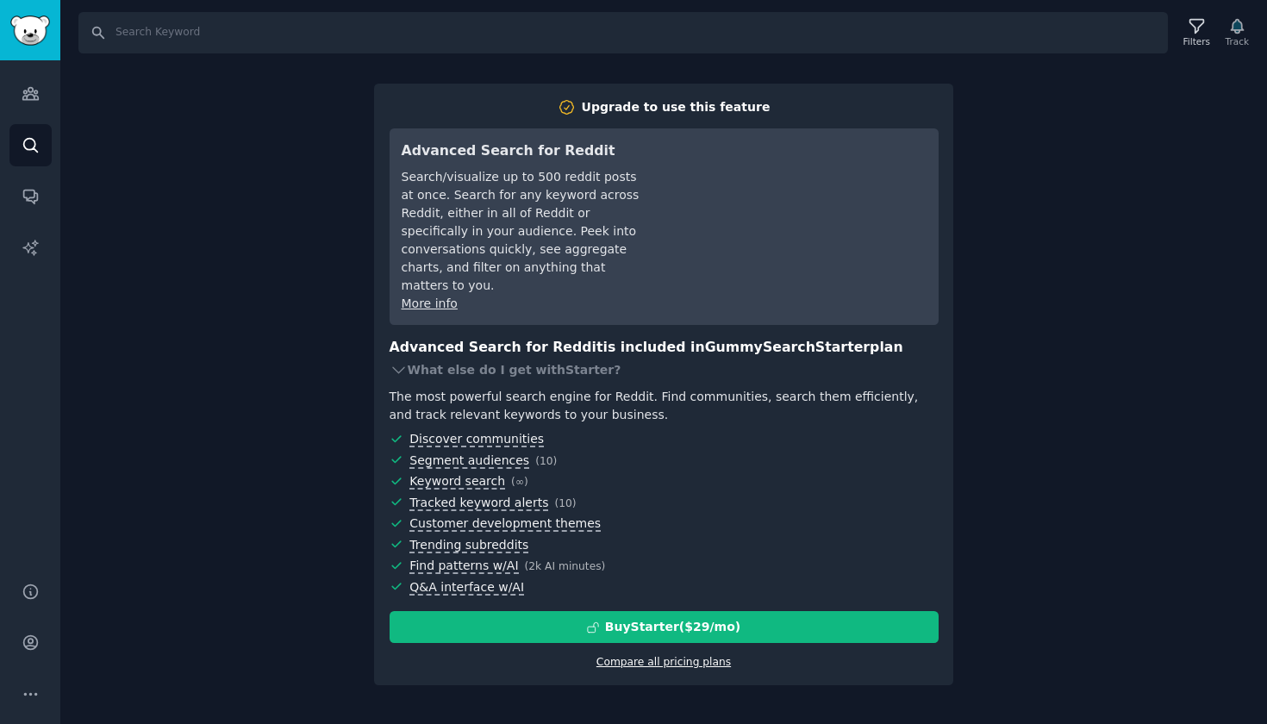
click at [617, 656] on link "Compare all pricing plans" at bounding box center [664, 662] width 135 height 12
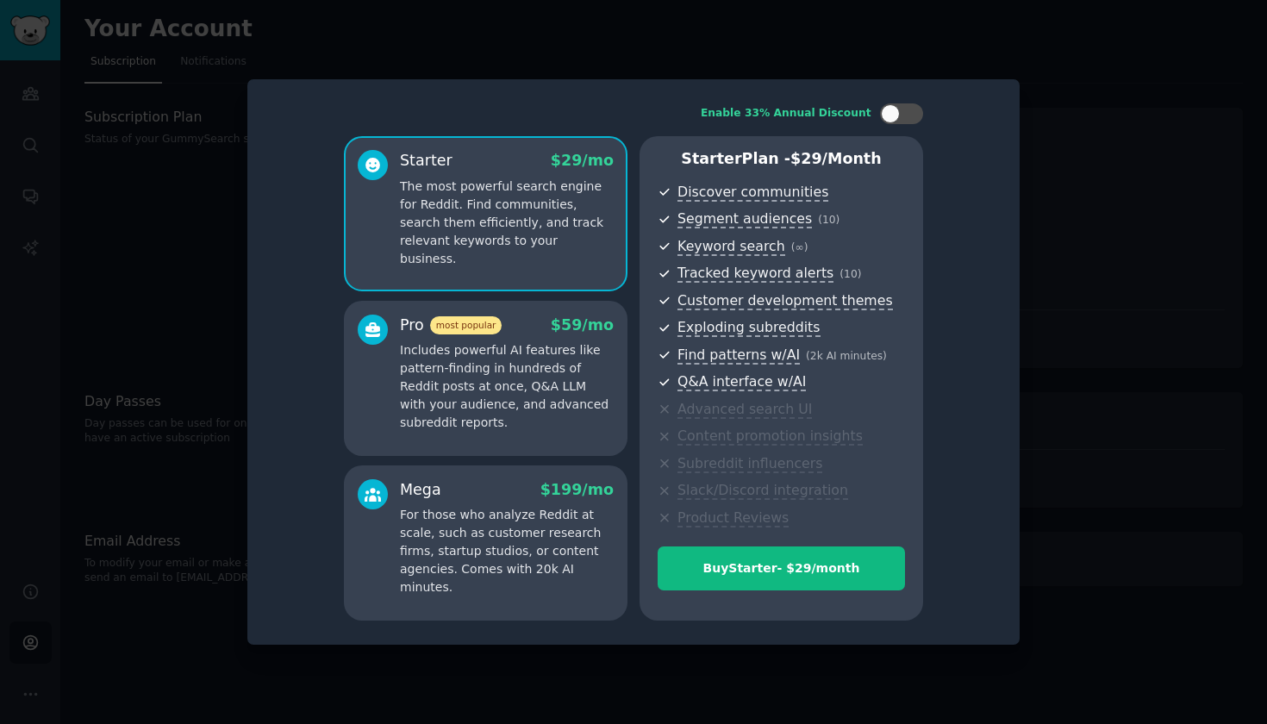
click at [1076, 153] on div at bounding box center [633, 362] width 1267 height 724
